Goal: Information Seeking & Learning: Learn about a topic

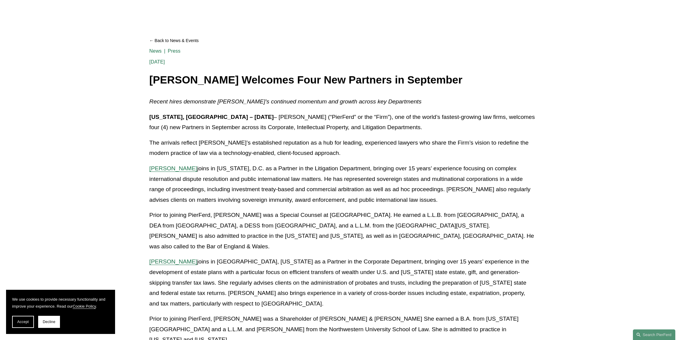
scroll to position [85, 0]
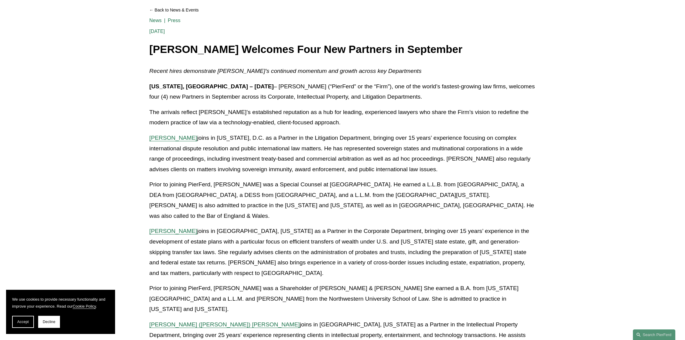
click at [178, 139] on span "Kamel Aitelaj" at bounding box center [173, 138] width 48 height 6
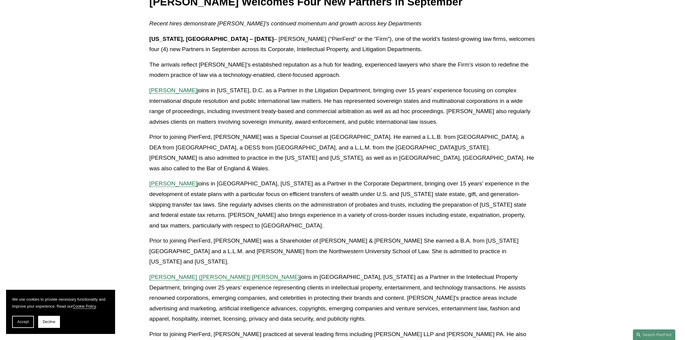
scroll to position [141, 0]
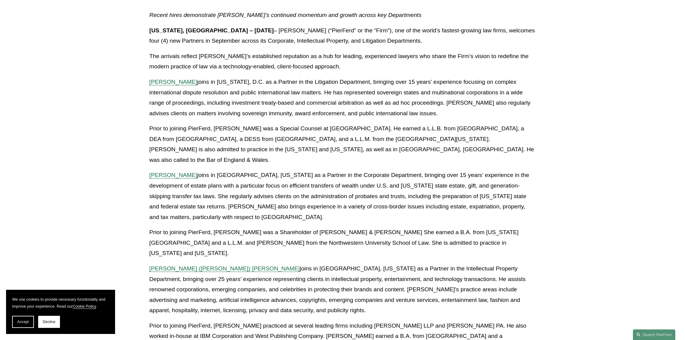
click at [174, 172] on span "Kristina M. Ash" at bounding box center [173, 175] width 48 height 6
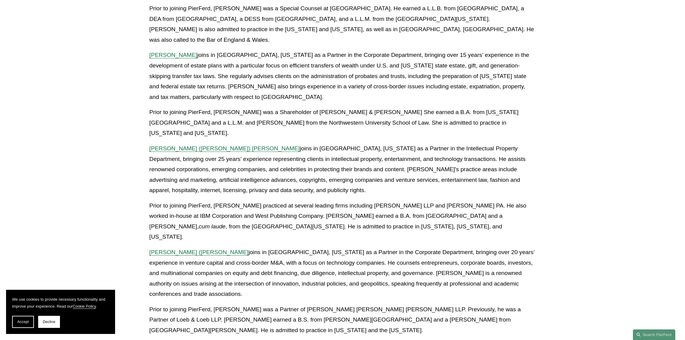
scroll to position [261, 0]
click at [191, 145] on span "Gregory (Greg) B. Perleberg" at bounding box center [224, 148] width 151 height 6
click at [189, 249] on span "Benjamin (Ben) Qiu" at bounding box center [198, 252] width 99 height 6
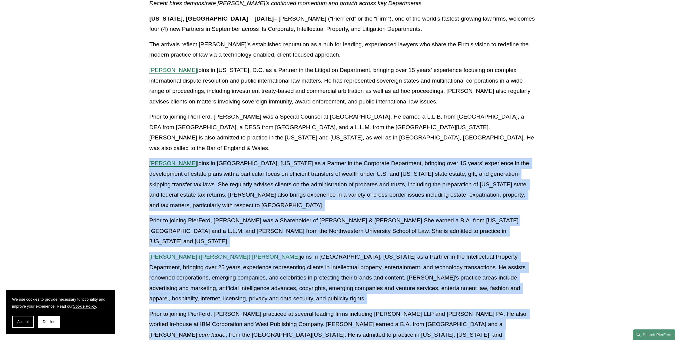
scroll to position [152, 0]
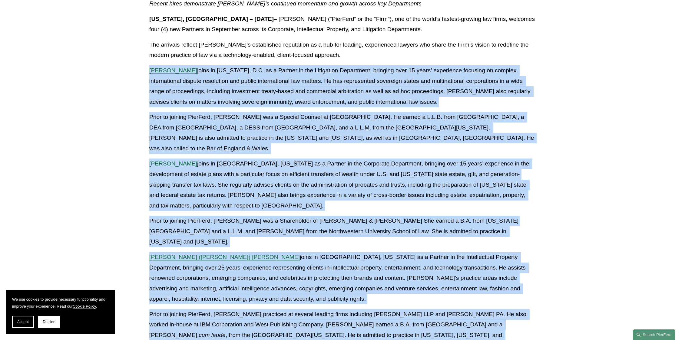
drag, startPoint x: 221, startPoint y: 230, endPoint x: 141, endPoint y: 69, distance: 179.4
click at [141, 69] on article "Back to News & Events Pierson Ferdinand Welcomes Four New Partners in September…" at bounding box center [342, 306] width 685 height 813
copy div "Kamel Aitelaj joins in Washington, D.C. as a Partner in the Litigation Departme…"
click at [307, 137] on p "Prior to joining PierFerd, Kamel was a Special Counsel at Milbank LLP. He earne…" at bounding box center [342, 133] width 387 height 42
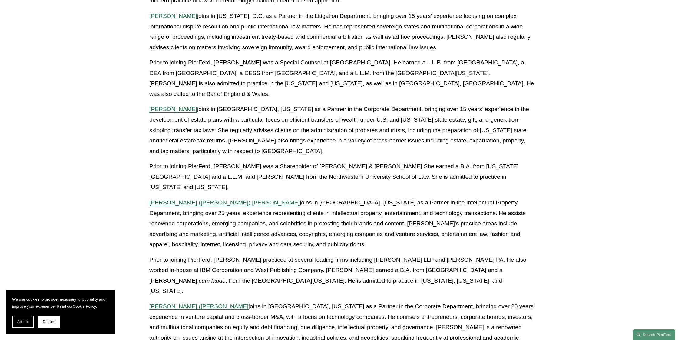
scroll to position [207, 0]
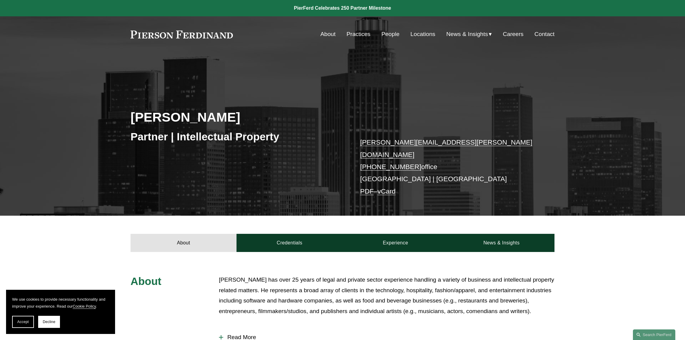
drag, startPoint x: 248, startPoint y: 119, endPoint x: 135, endPoint y: 118, distance: 113.3
click at [135, 118] on h2 "Gregory Perleberg" at bounding box center [237, 117] width 212 height 16
copy h2 "Gregory Perleberg"
